Goal: Ask a question

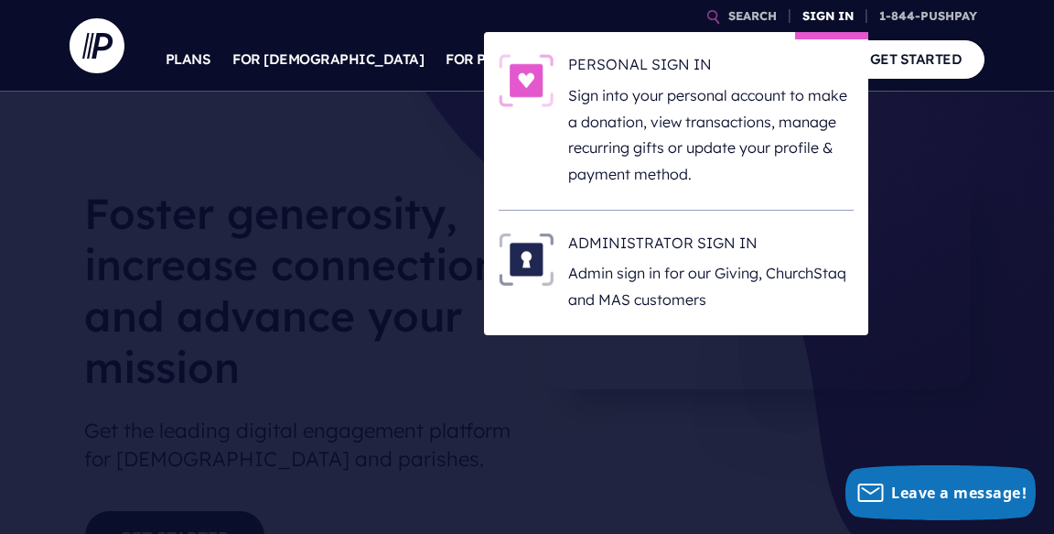
click at [825, 11] on link "SIGN IN" at bounding box center [828, 16] width 66 height 32
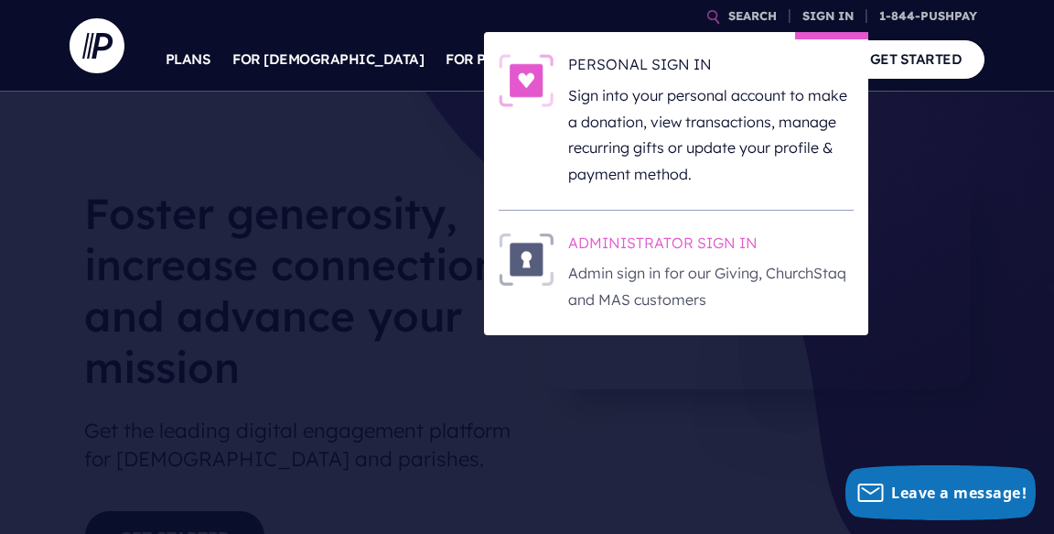
click at [694, 242] on h6 "ADMINISTRATOR SIGN IN" at bounding box center [711, 245] width 286 height 27
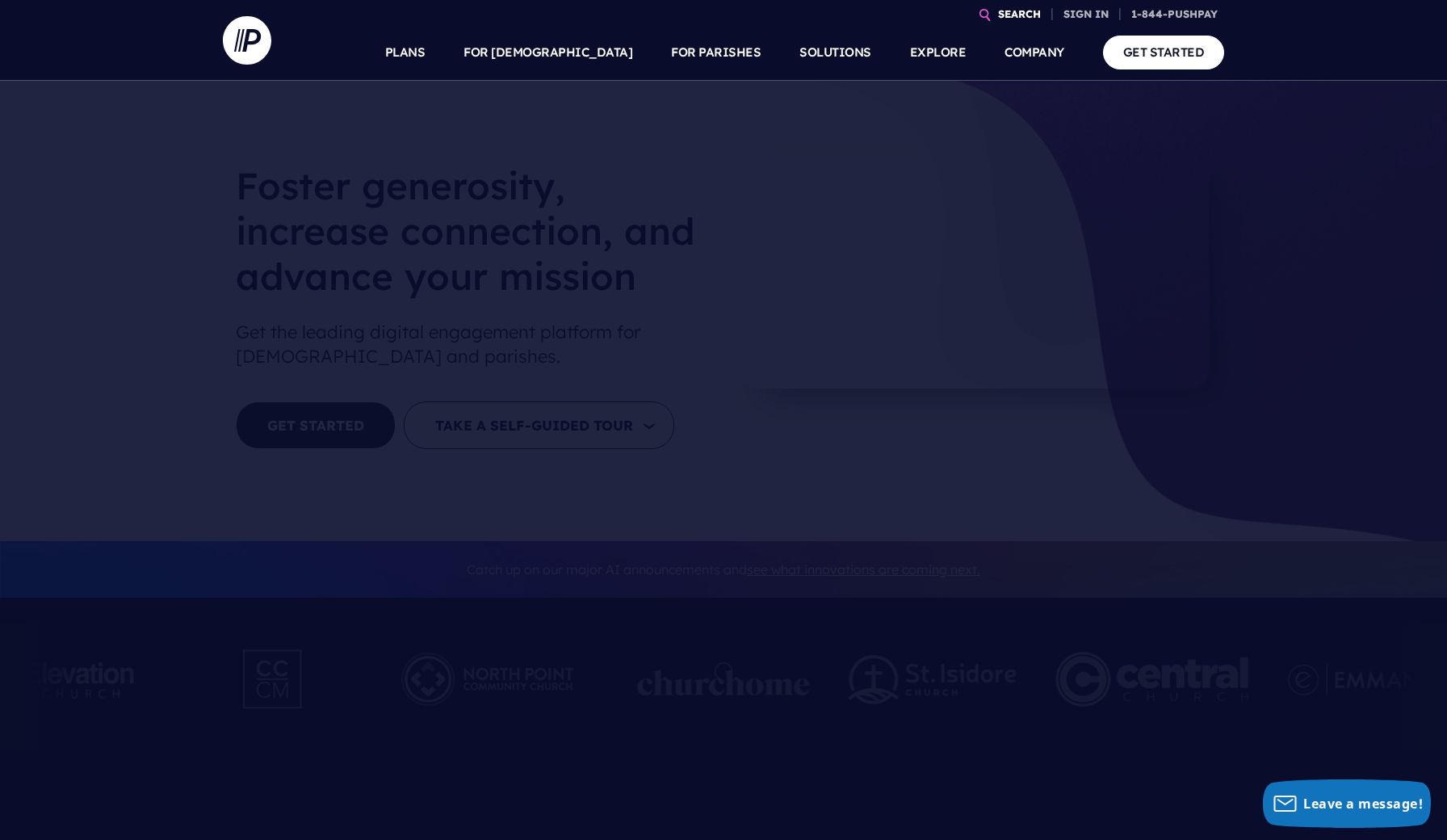
click at [929, 15] on link "SEARCH" at bounding box center [1019, 14] width 56 height 28
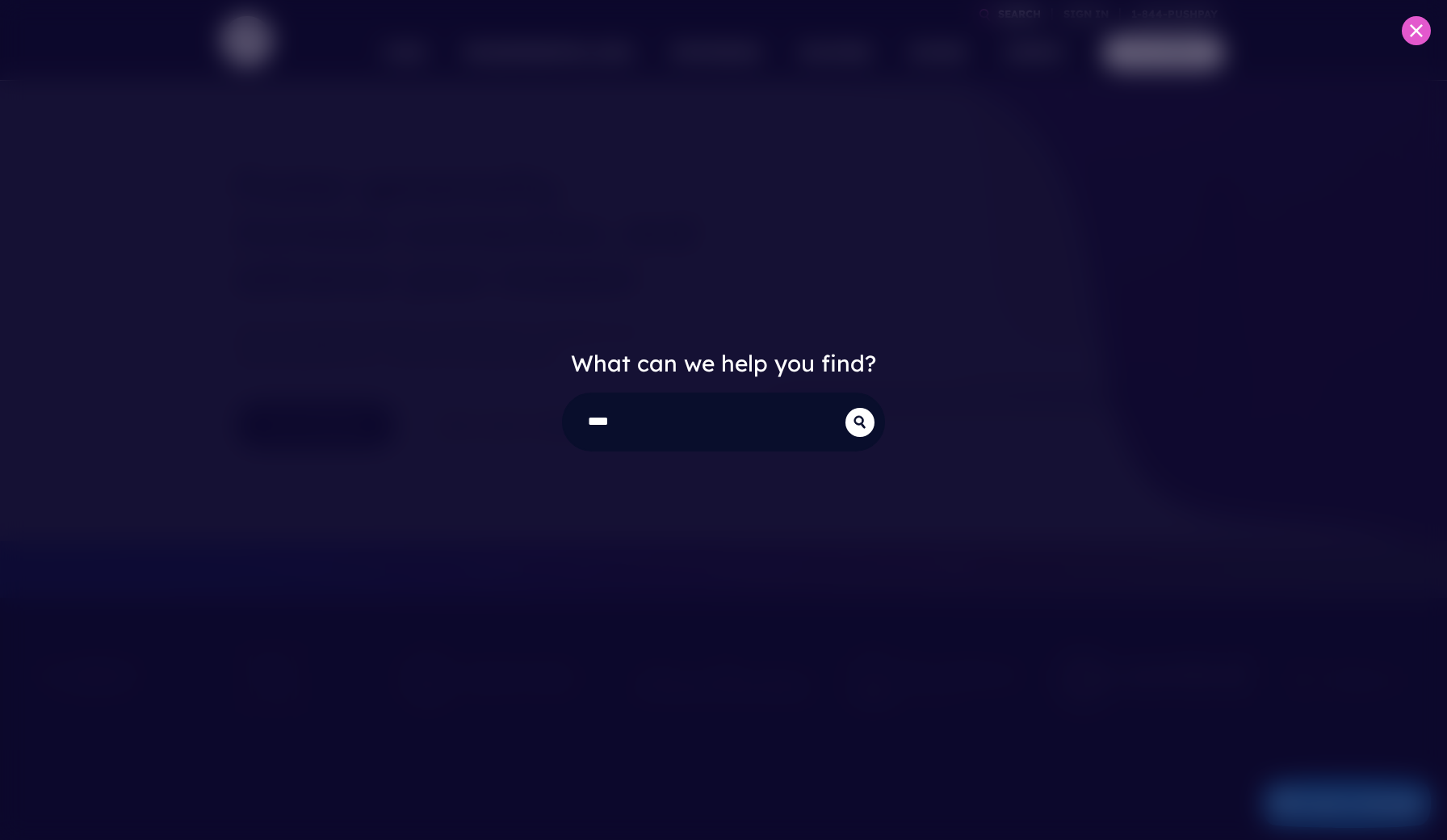
type input "****"
click at [860, 422] on button "submit" at bounding box center [859, 422] width 29 height 29
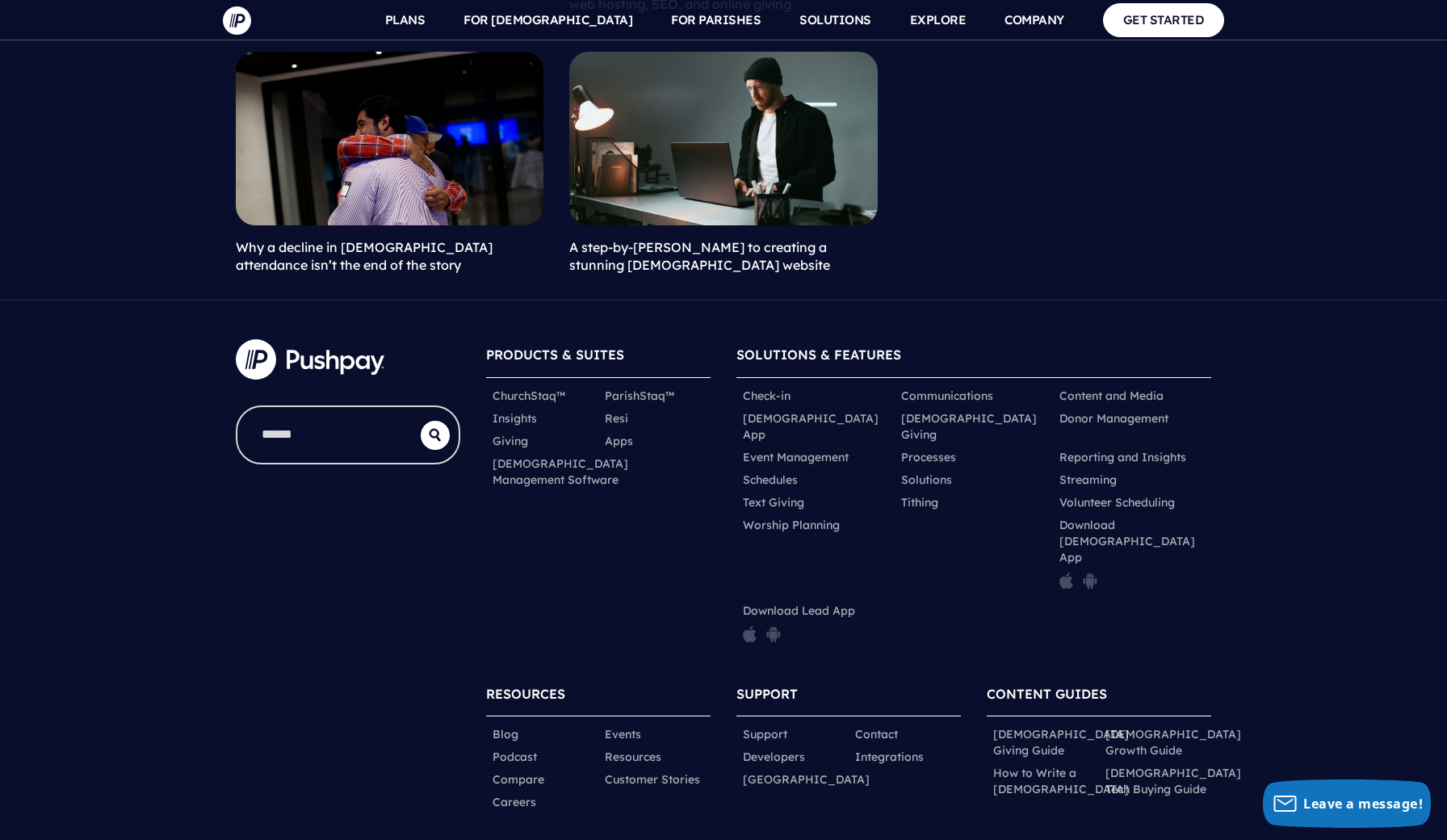
scroll to position [2843, 0]
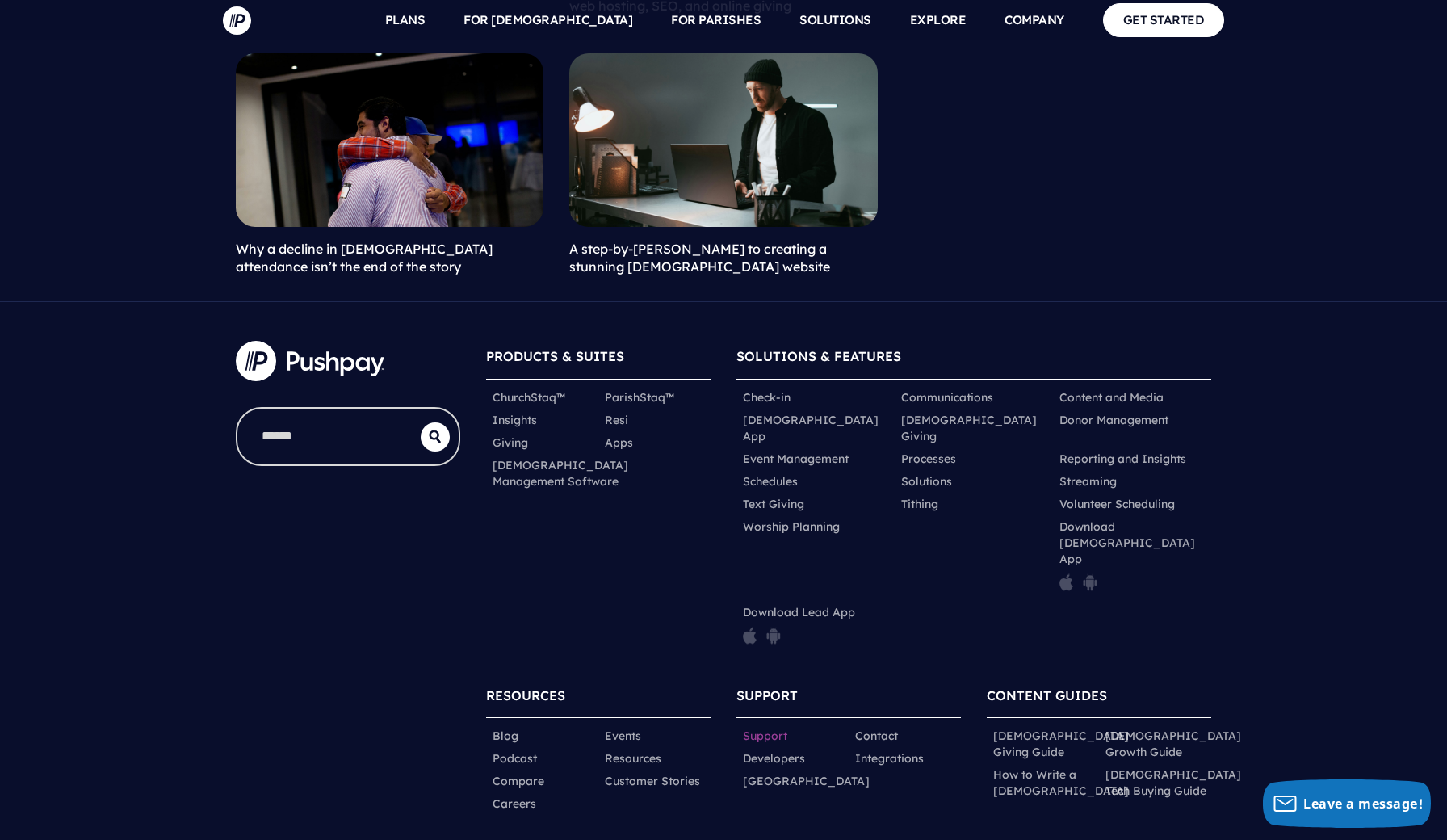
click at [765, 728] on link "Support" at bounding box center [765, 736] width 44 height 16
click at [887, 728] on link "Contact" at bounding box center [876, 736] width 43 height 16
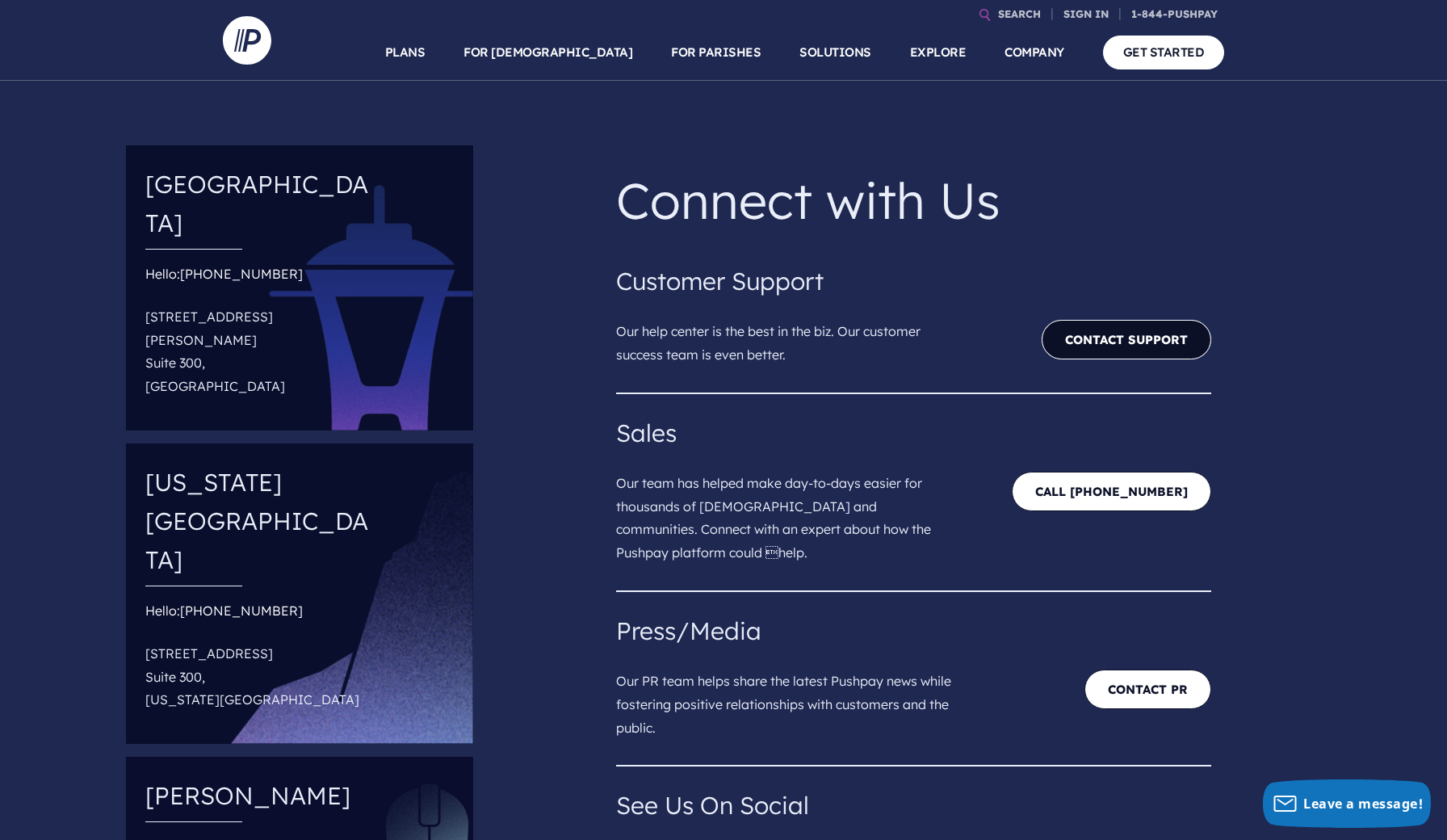
click at [1128, 328] on link "Contact Support" at bounding box center [1127, 339] width 169 height 40
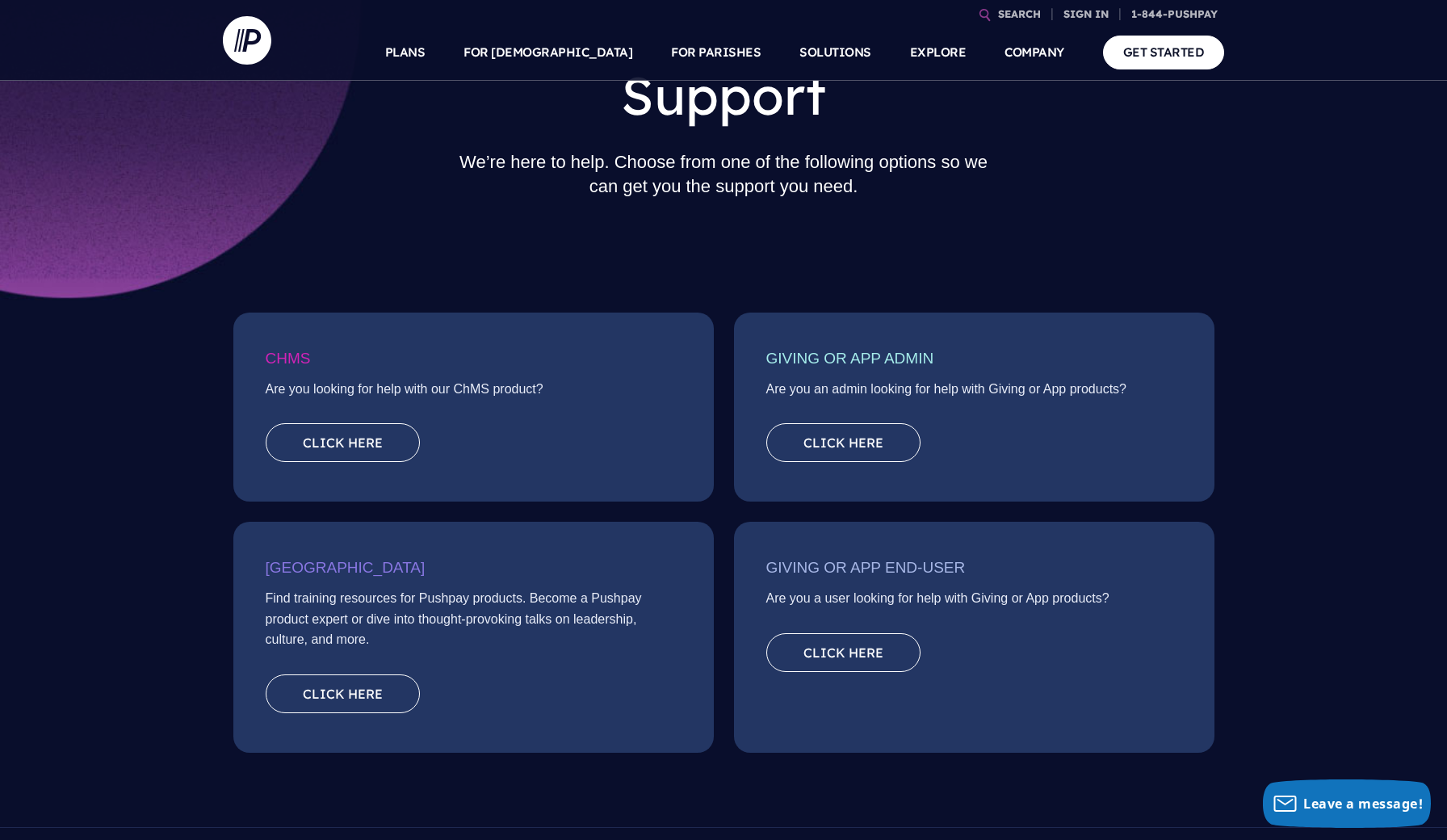
scroll to position [87, 0]
click at [845, 432] on link "Click here" at bounding box center [843, 441] width 154 height 39
